Goal: Task Accomplishment & Management: Manage account settings

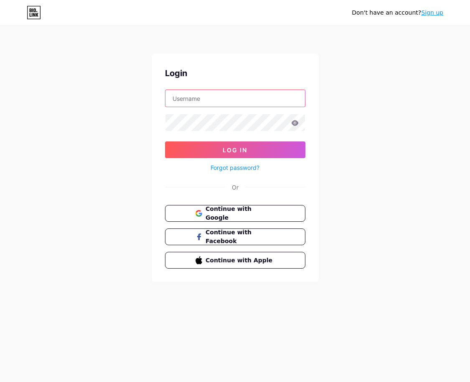
click at [260, 101] on input "text" at bounding box center [236, 98] width 140 height 17
type input "r"
type input "energy_reset"
click at [215, 139] on form "energy_reset Log In Forgot password?" at bounding box center [235, 130] width 140 height 83
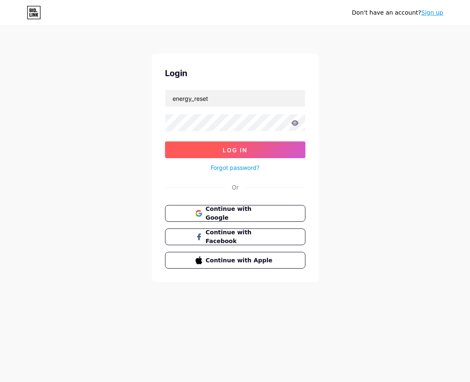
click at [216, 146] on button "Log In" at bounding box center [235, 149] width 140 height 17
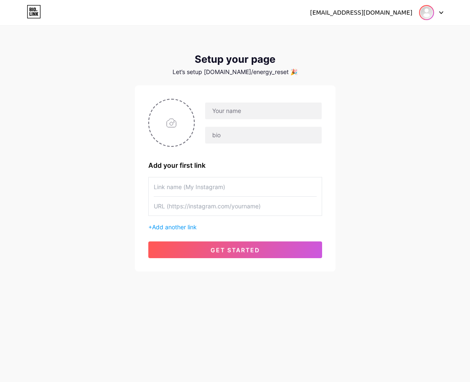
click at [432, 9] on img at bounding box center [426, 12] width 13 height 13
click at [362, 56] on li "Logout" at bounding box center [392, 57] width 104 height 23
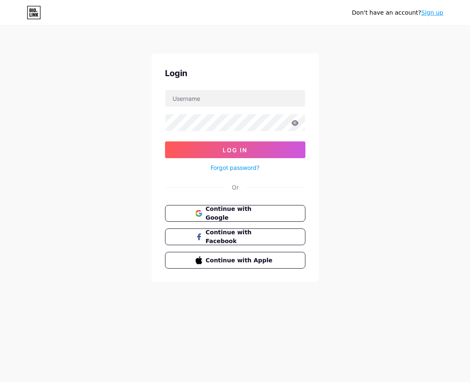
click at [346, 165] on div "Don't have an account? Sign up Login Log In Forgot password? Or Continue with G…" at bounding box center [235, 154] width 470 height 309
